Goal: Task Accomplishment & Management: Manage account settings

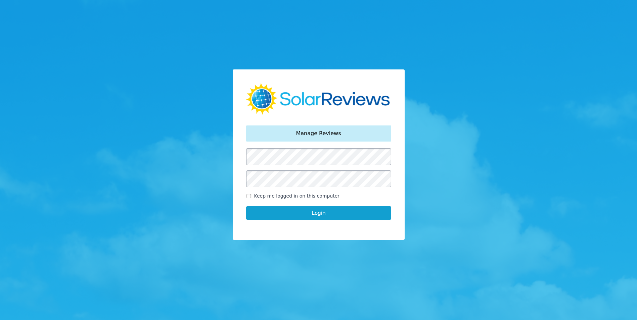
click at [373, 212] on button "Login" at bounding box center [318, 212] width 145 height 13
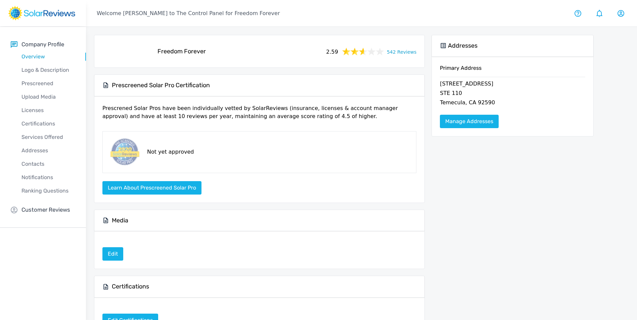
click at [404, 51] on link "542 Reviews" at bounding box center [402, 51] width 30 height 8
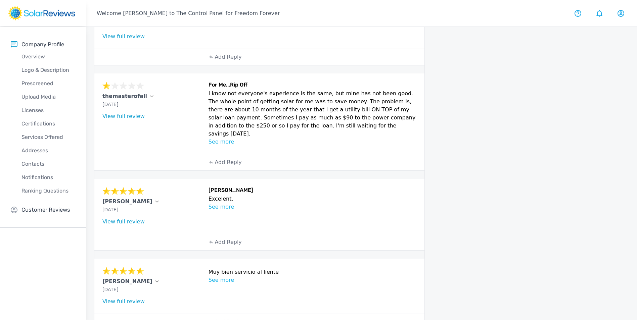
scroll to position [349, 0]
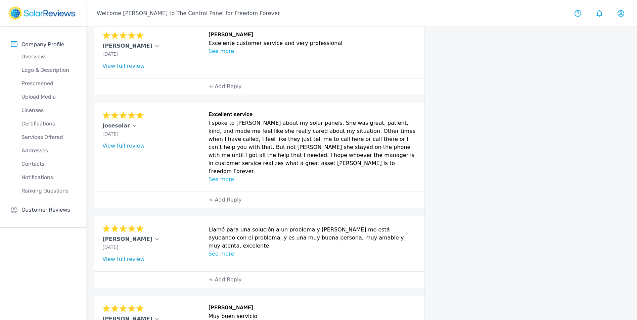
scroll to position [236, 0]
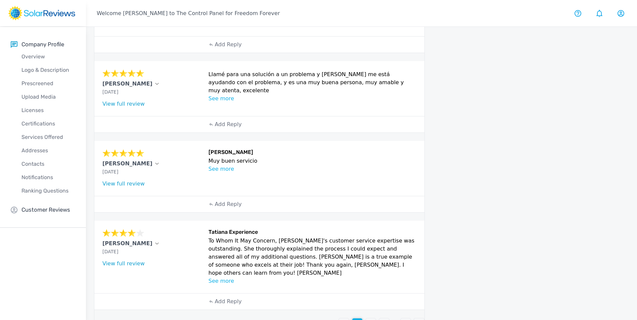
click at [366, 319] on div "3" at bounding box center [371, 324] width 10 height 10
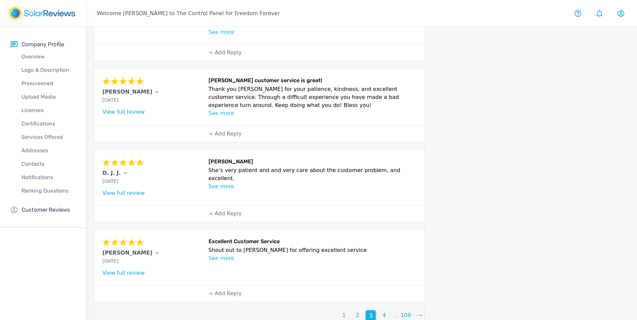
click at [381, 311] on div "4" at bounding box center [384, 316] width 10 height 10
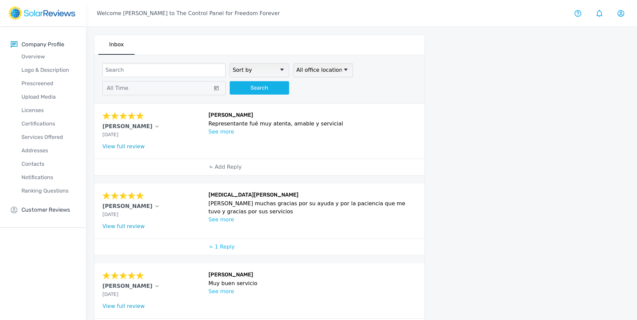
scroll to position [200, 0]
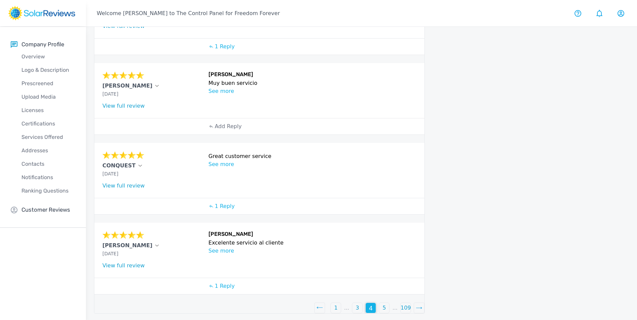
click at [331, 304] on div "1" at bounding box center [336, 308] width 10 height 10
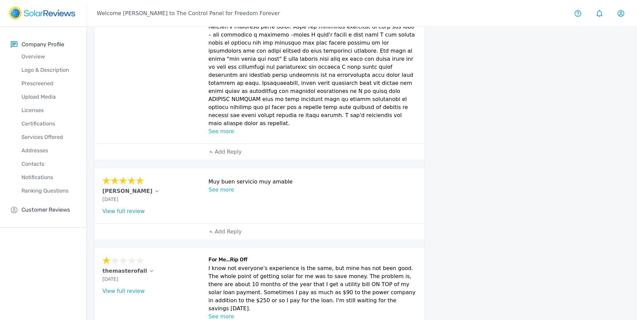
scroll to position [269, 0]
